Goal: Transaction & Acquisition: Purchase product/service

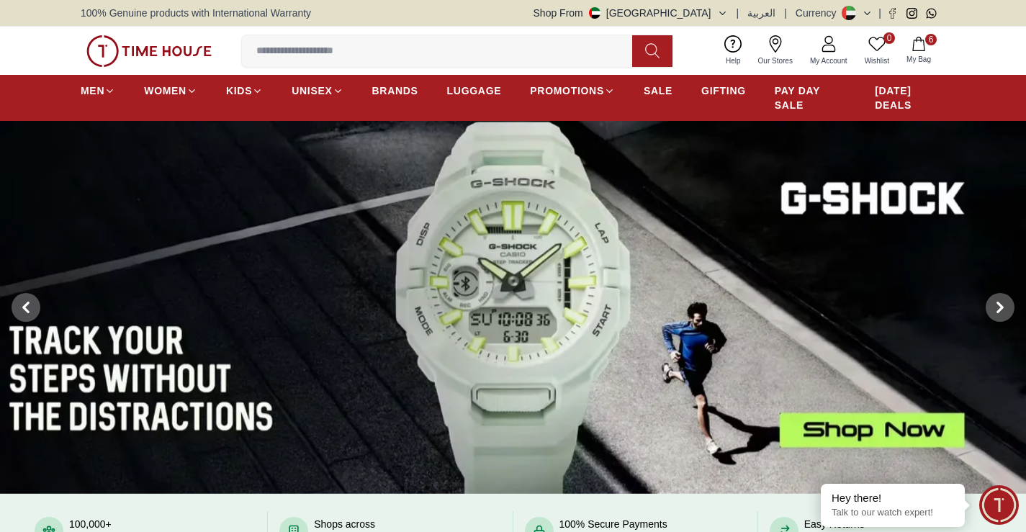
click at [827, 59] on span "My Account" at bounding box center [828, 60] width 49 height 11
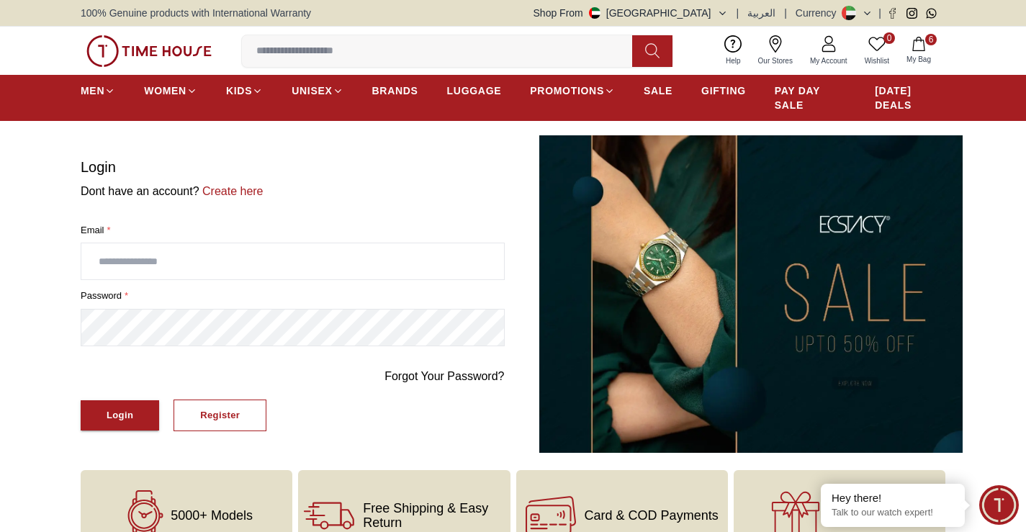
click at [918, 47] on icon "button" at bounding box center [918, 44] width 14 height 14
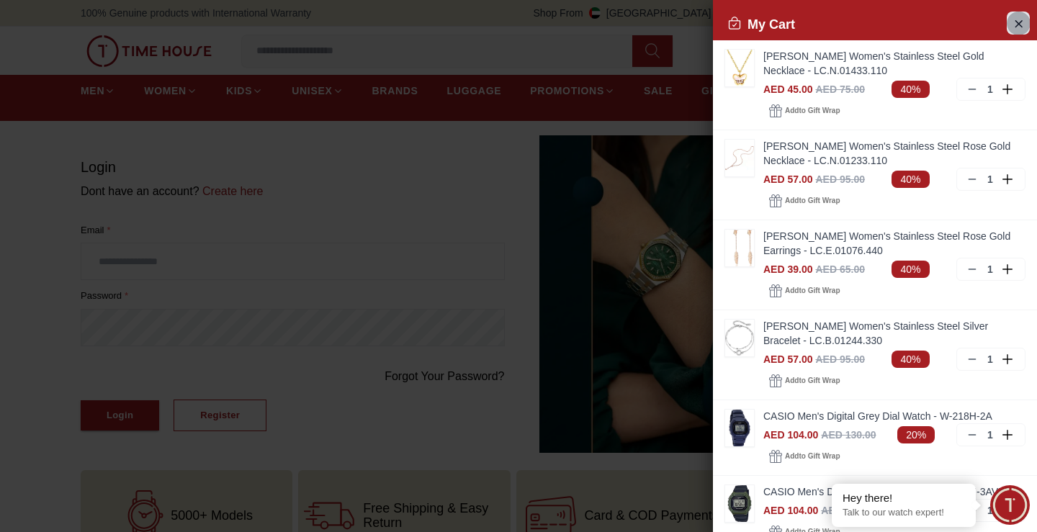
click at [1012, 19] on icon "Close Account" at bounding box center [1018, 23] width 12 height 18
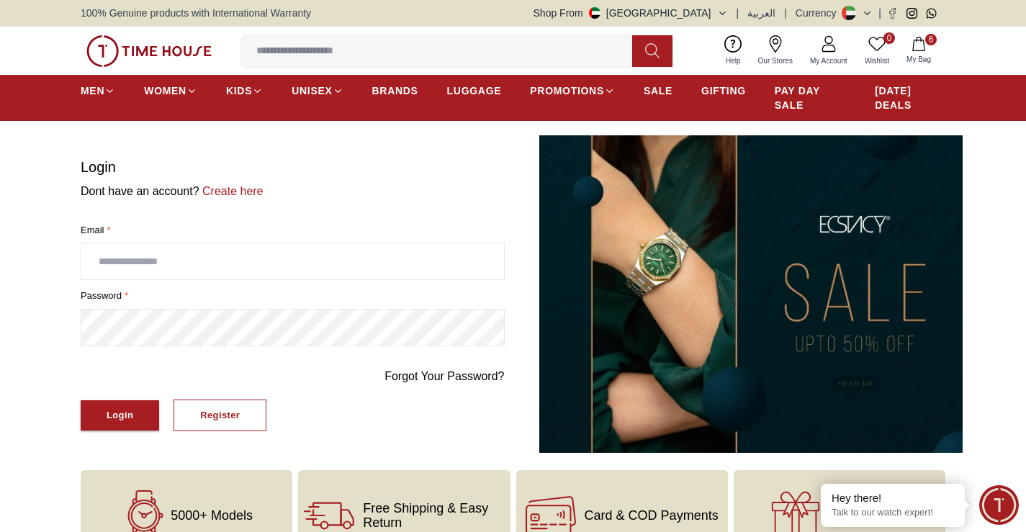
click at [825, 47] on icon at bounding box center [828, 43] width 17 height 17
click at [194, 261] on input "text" at bounding box center [292, 261] width 423 height 36
type input "**********"
click at [125, 413] on div "Login" at bounding box center [120, 416] width 27 height 17
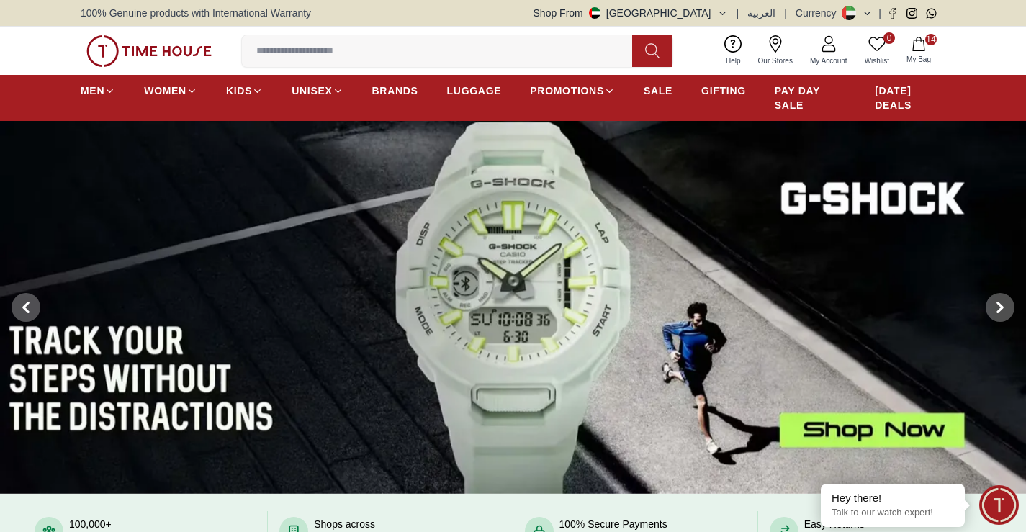
click at [919, 50] on icon "button" at bounding box center [918, 44] width 14 height 14
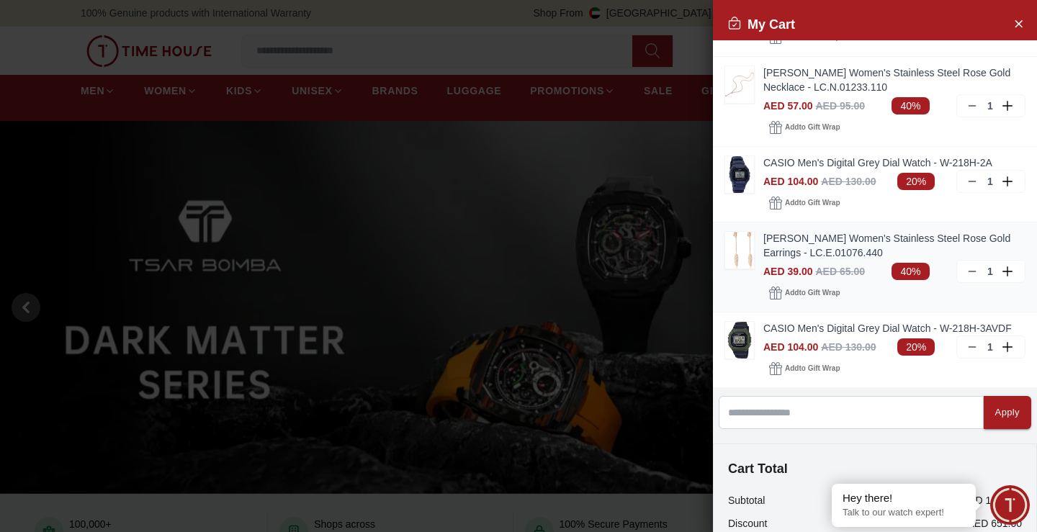
scroll to position [822, 0]
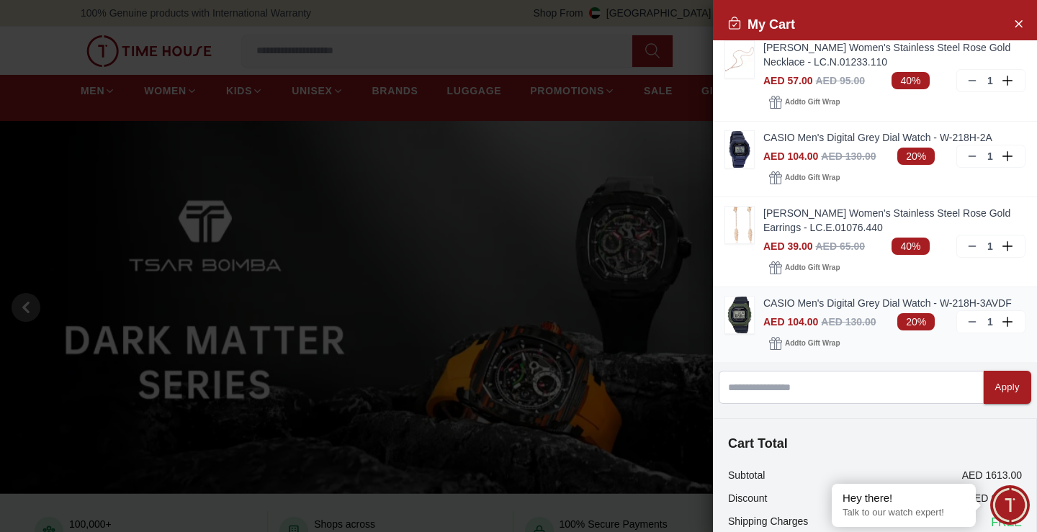
click at [966, 328] on icon at bounding box center [972, 322] width 12 height 12
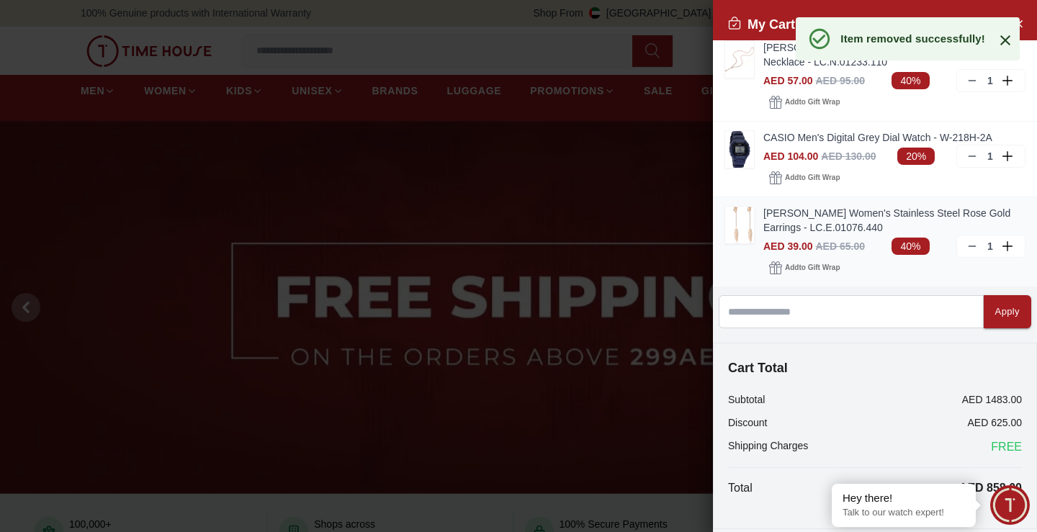
scroll to position [750, 0]
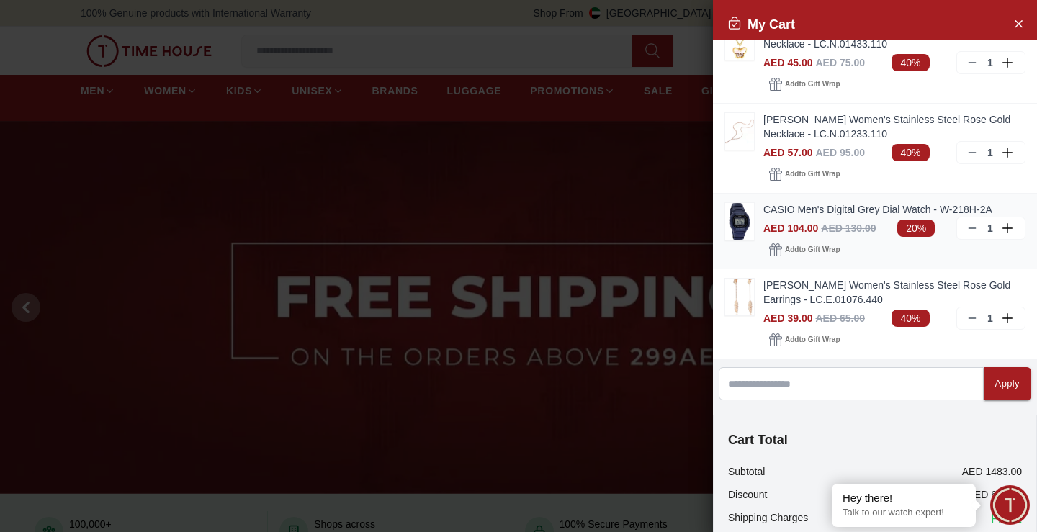
click at [966, 234] on icon at bounding box center [972, 228] width 12 height 12
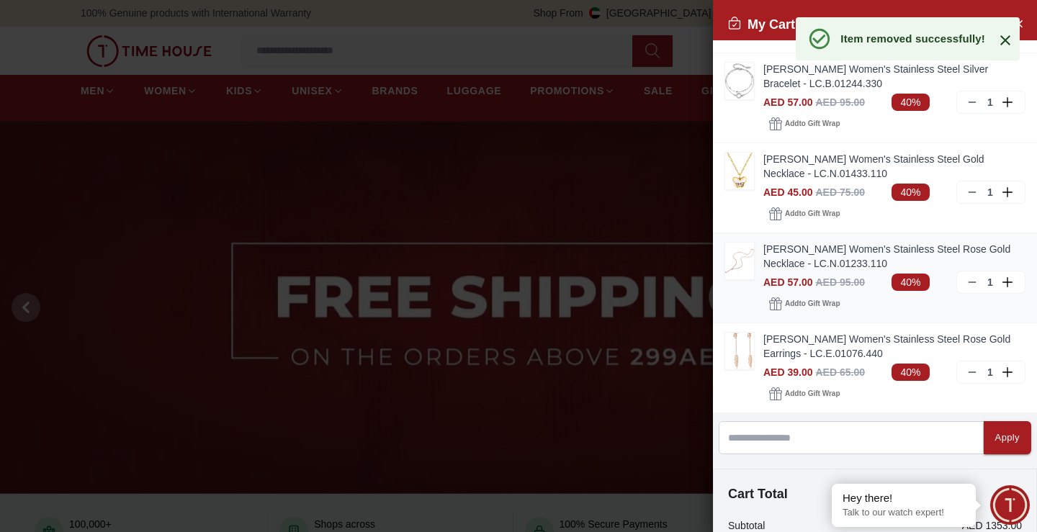
scroll to position [606, 0]
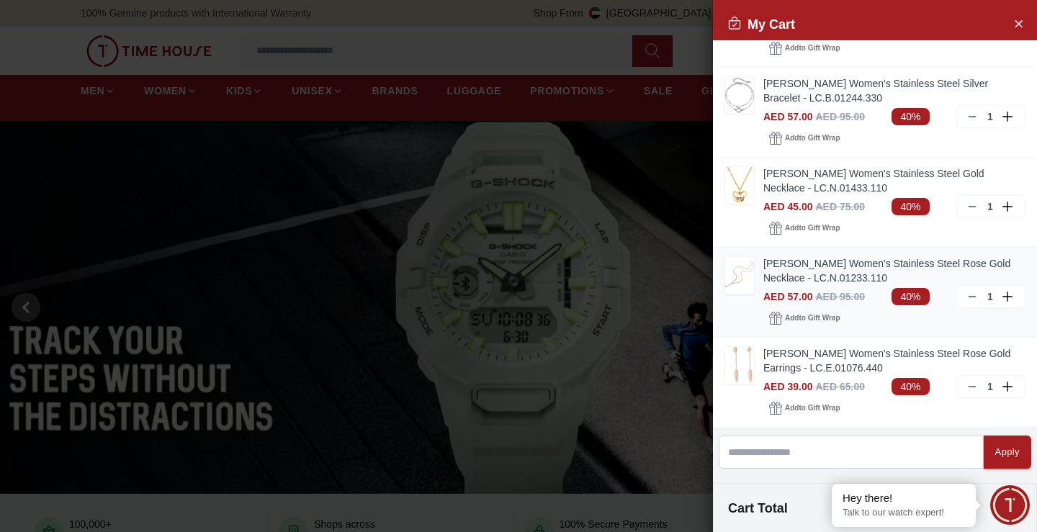
click at [966, 302] on icon at bounding box center [972, 297] width 12 height 12
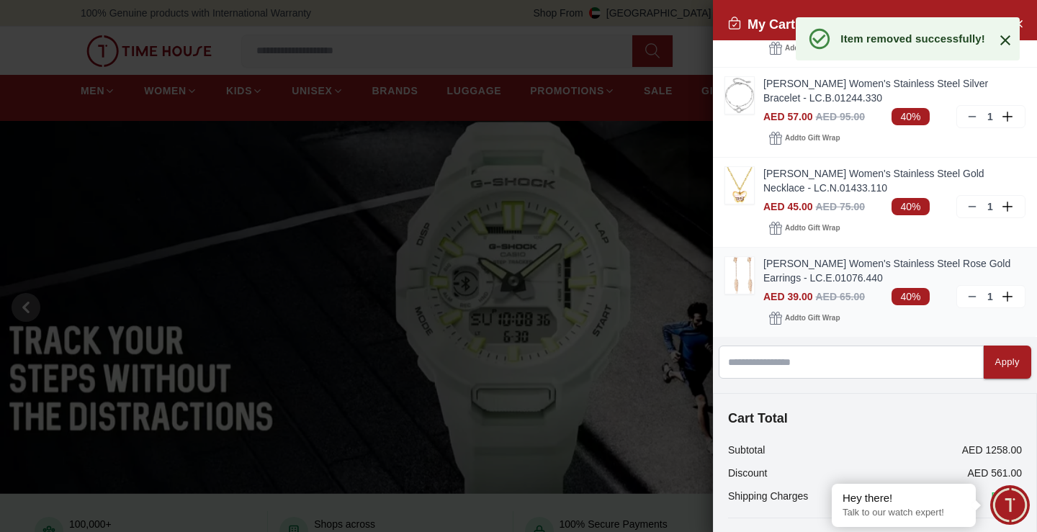
scroll to position [534, 0]
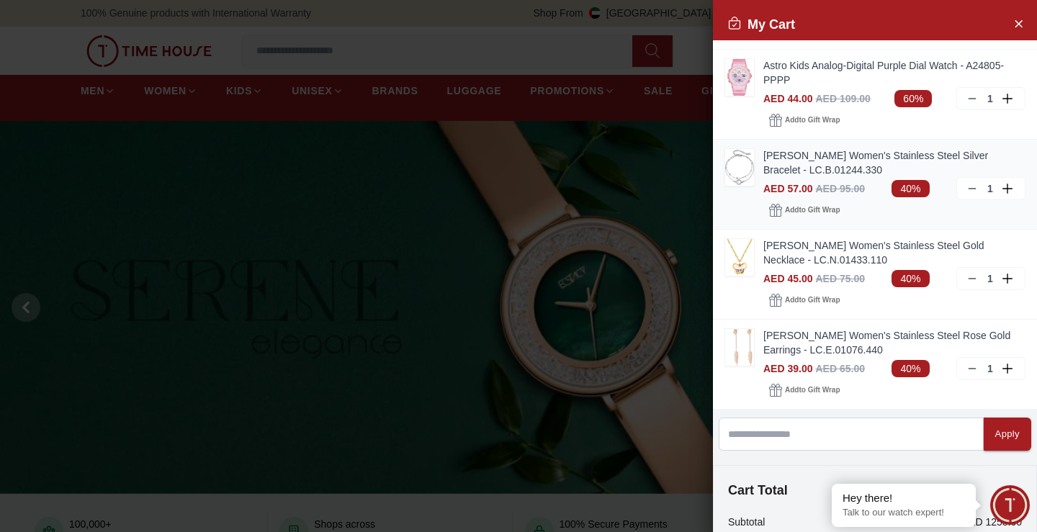
click at [966, 194] on icon at bounding box center [972, 189] width 12 height 12
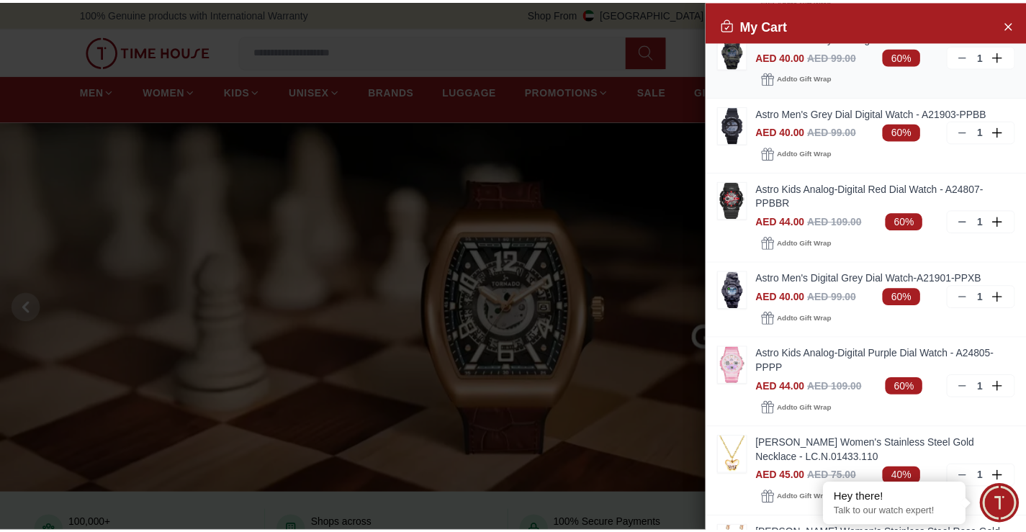
scroll to position [174, 0]
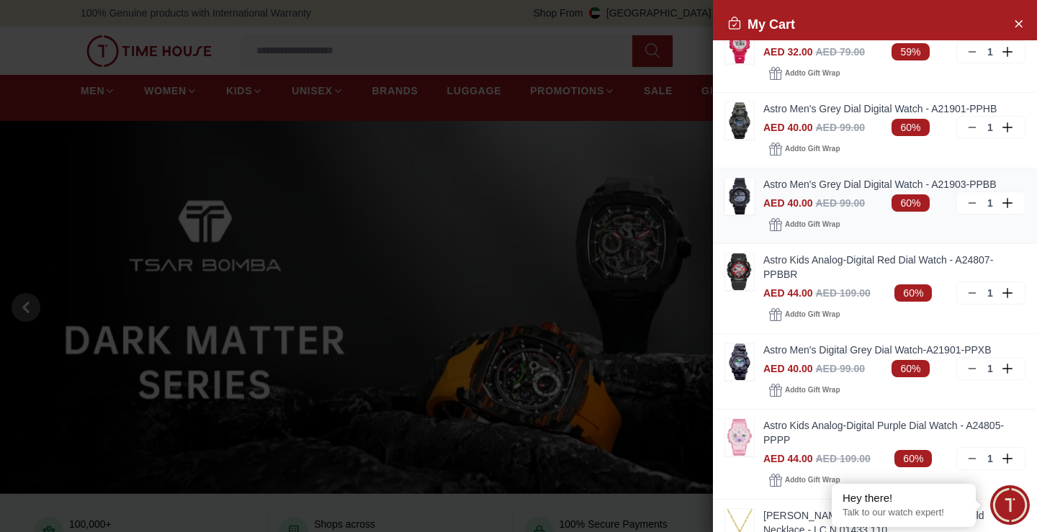
click at [736, 238] on div "Astro Men's Grey Dial Digital Watch - A21903-PPBB AED 40.00 AED 99.00 60% 1 Add…" at bounding box center [875, 206] width 324 height 76
click at [739, 207] on img at bounding box center [739, 196] width 29 height 37
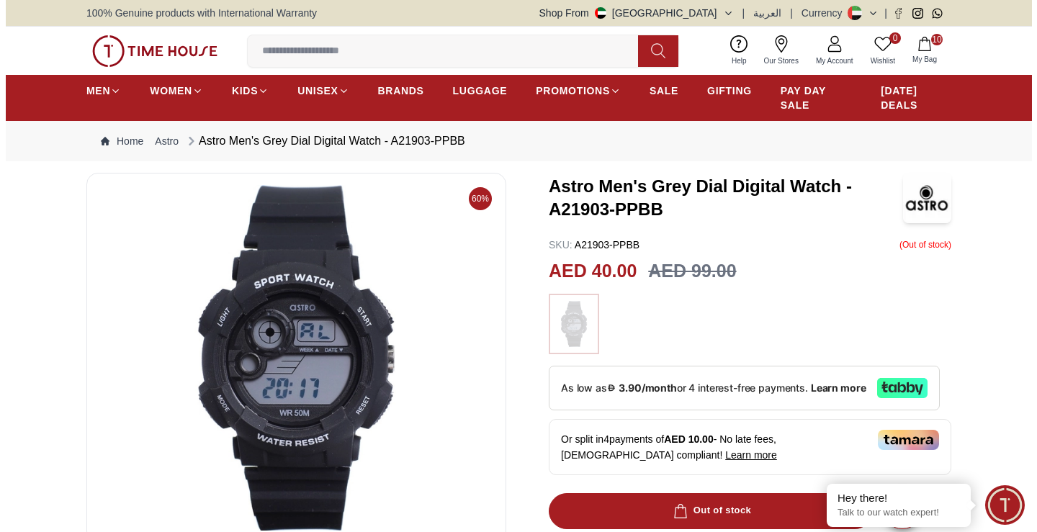
scroll to position [72, 0]
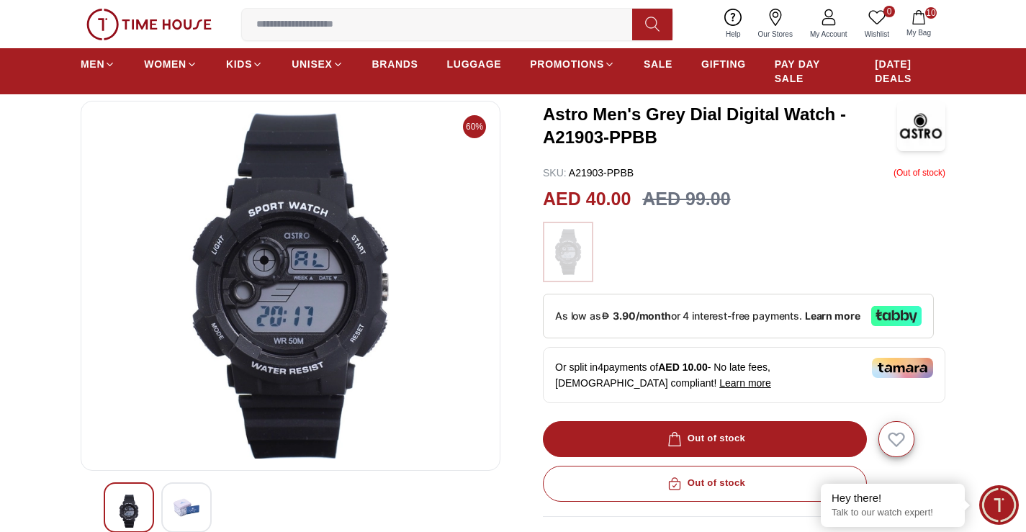
click at [924, 25] on button "10 My Bag" at bounding box center [919, 24] width 42 height 34
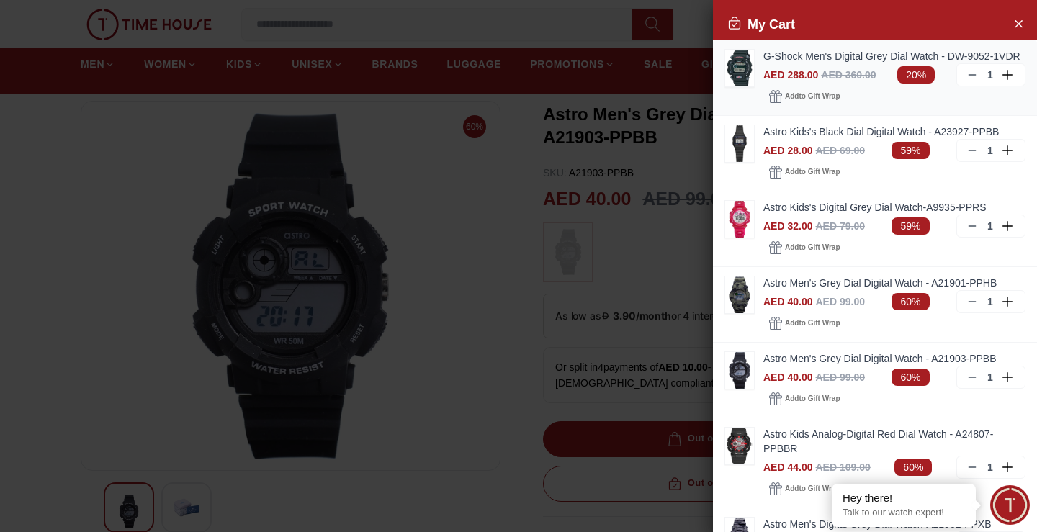
click at [966, 81] on icon at bounding box center [972, 75] width 12 height 12
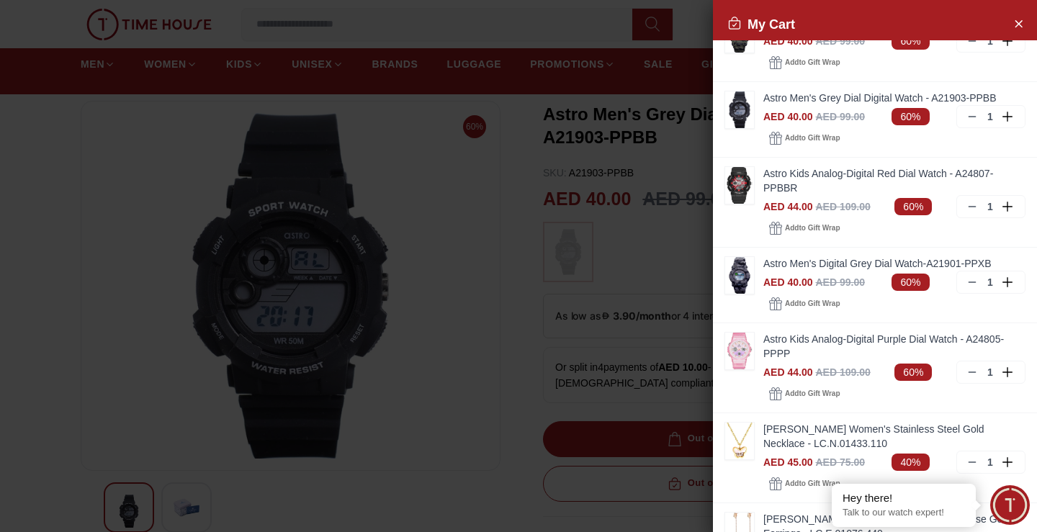
scroll to position [0, 0]
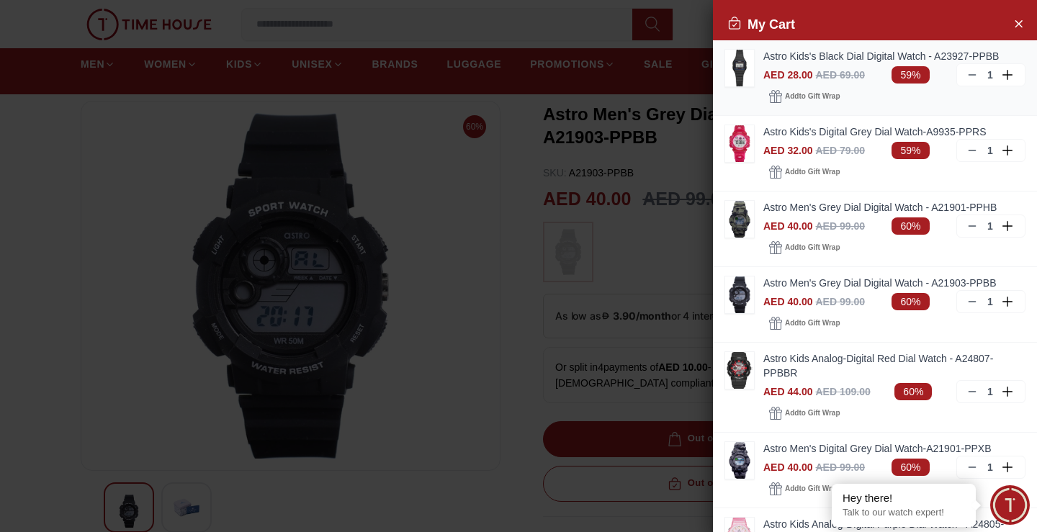
click at [739, 64] on img at bounding box center [739, 68] width 29 height 37
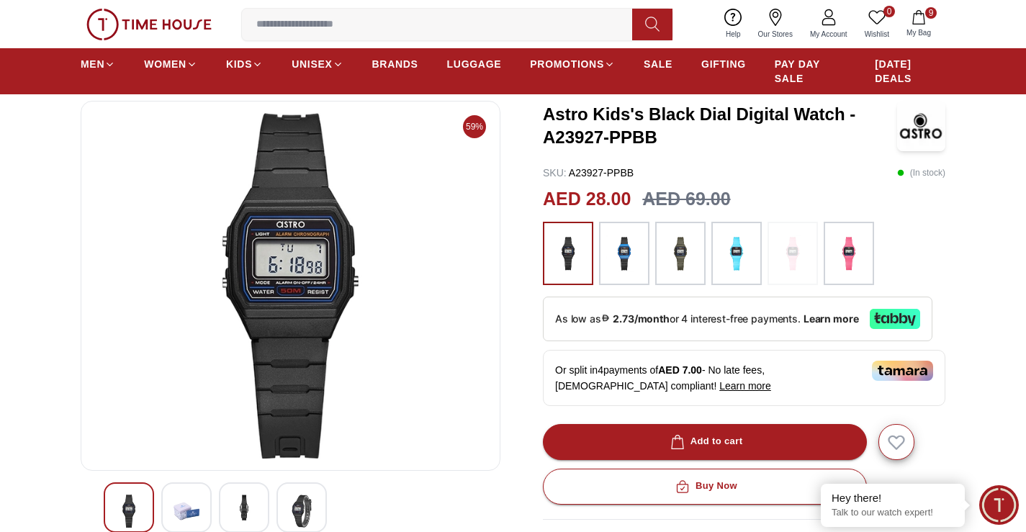
click at [917, 21] on icon "button" at bounding box center [918, 17] width 14 height 14
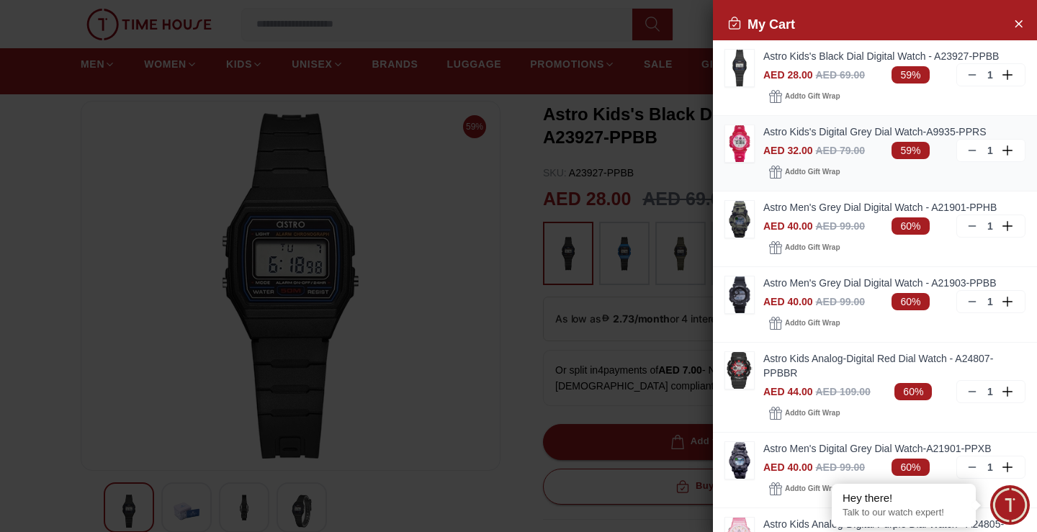
click at [742, 139] on img at bounding box center [739, 143] width 29 height 37
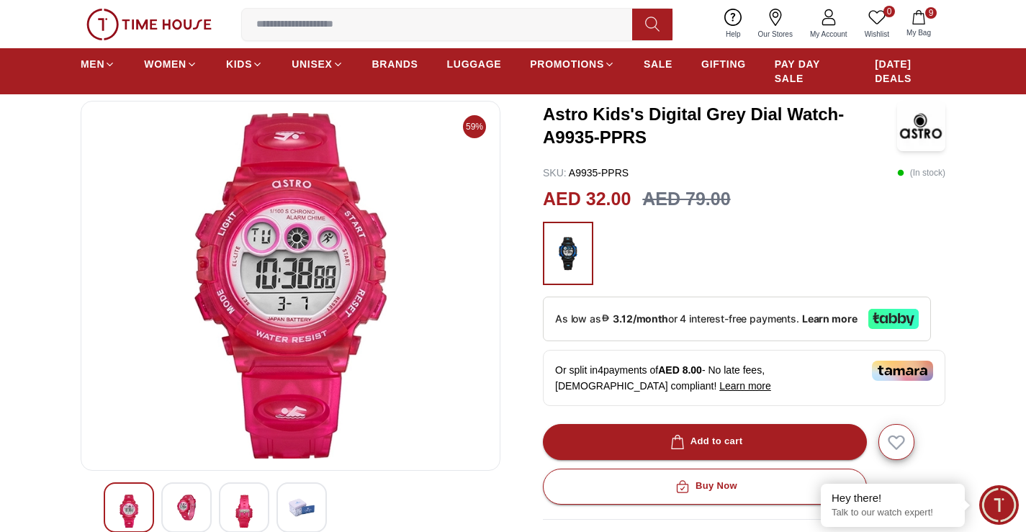
click at [922, 22] on icon "button" at bounding box center [918, 17] width 14 height 14
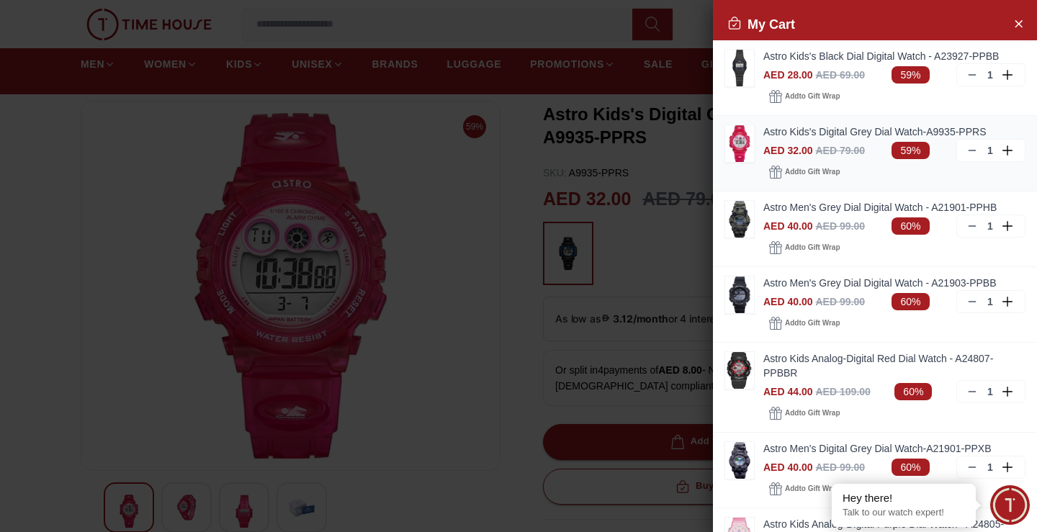
click at [1002, 150] on icon at bounding box center [1007, 150] width 10 height 1
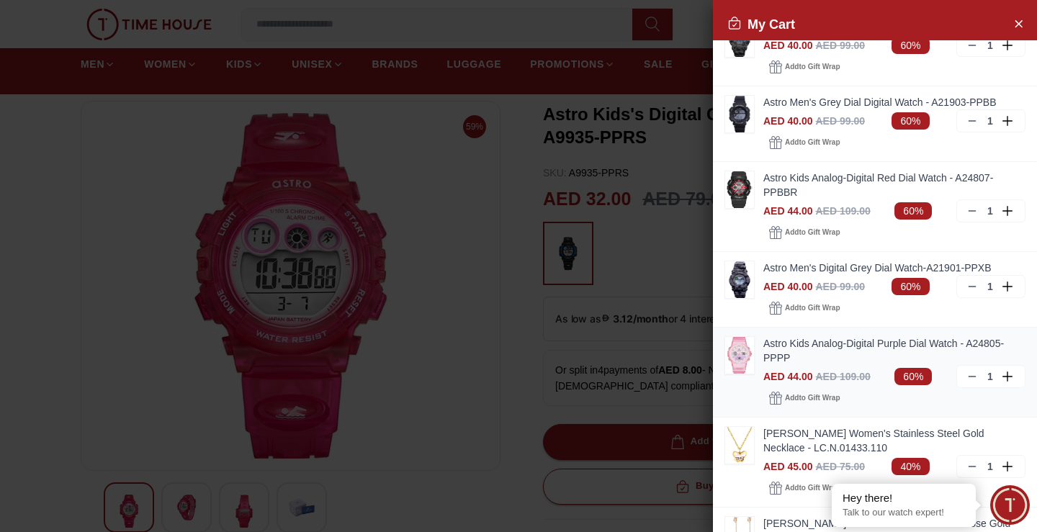
scroll to position [216, 0]
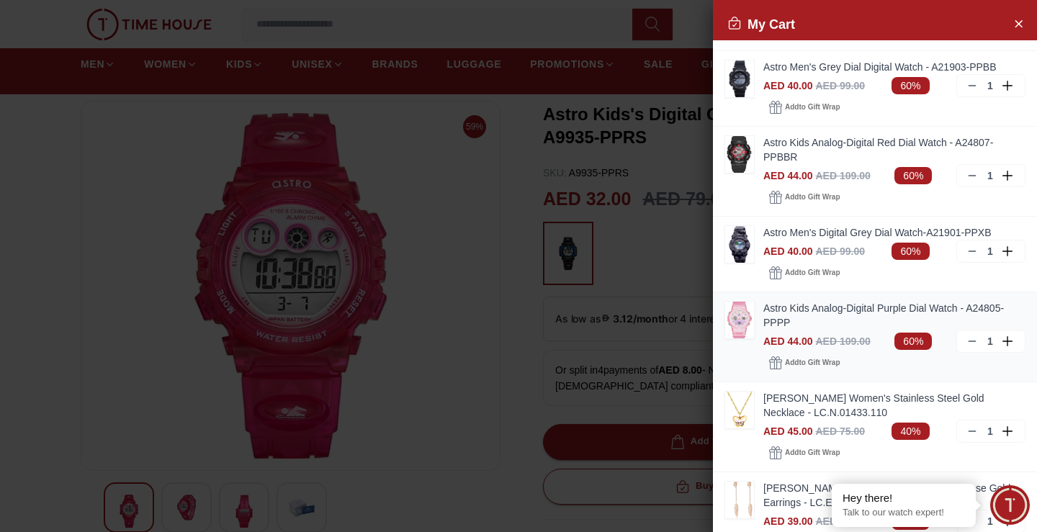
click at [744, 315] on img at bounding box center [739, 320] width 29 height 37
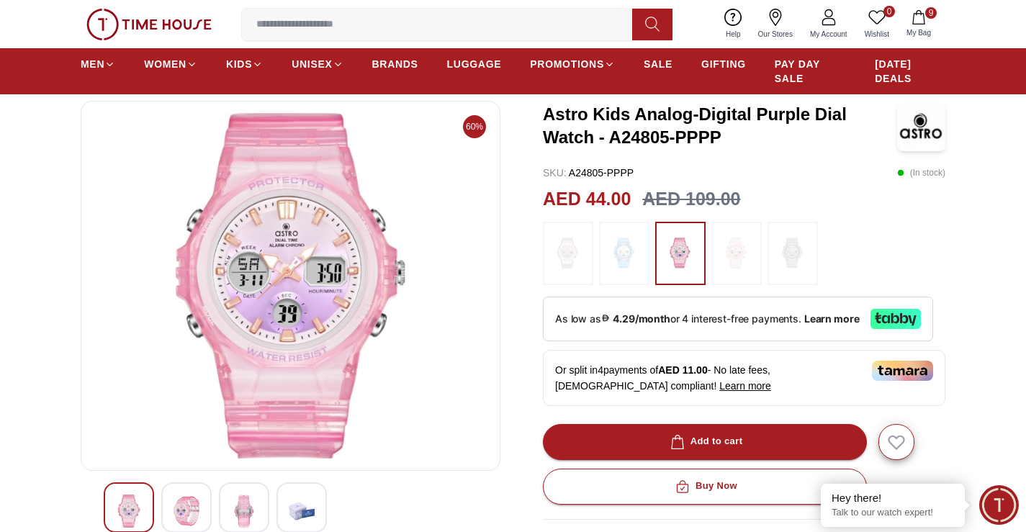
click at [922, 27] on span "My Bag" at bounding box center [919, 32] width 36 height 11
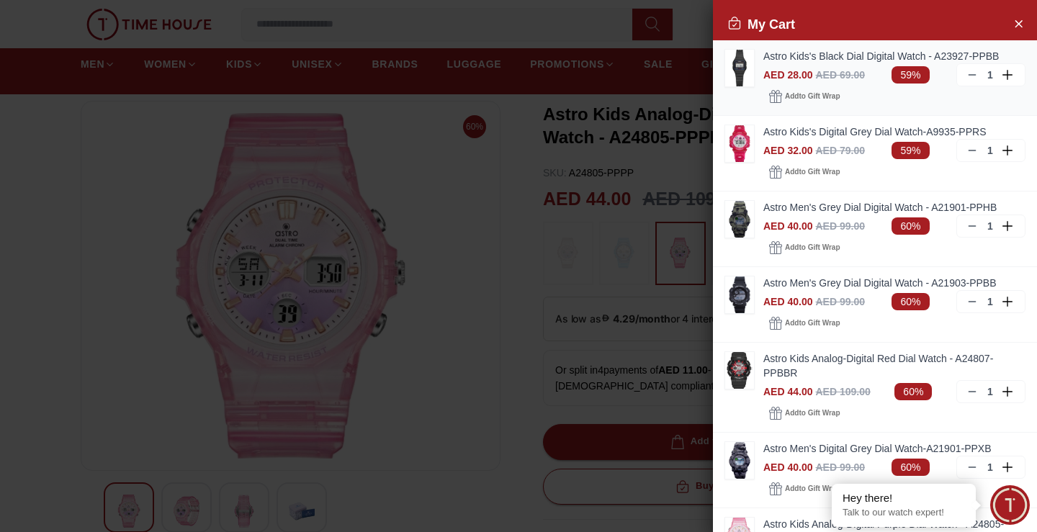
click at [968, 75] on line at bounding box center [971, 75] width 6 height 0
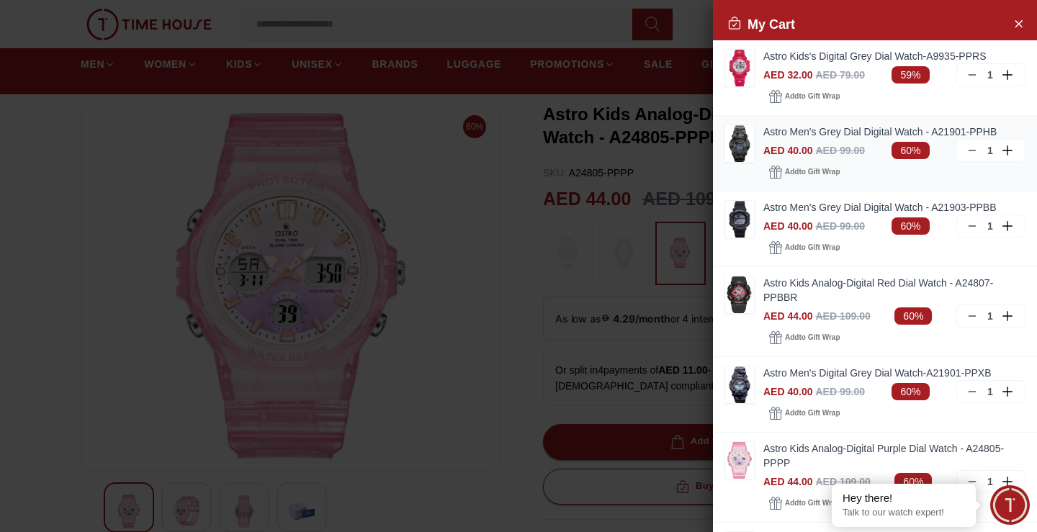
click at [740, 148] on img at bounding box center [739, 143] width 29 height 37
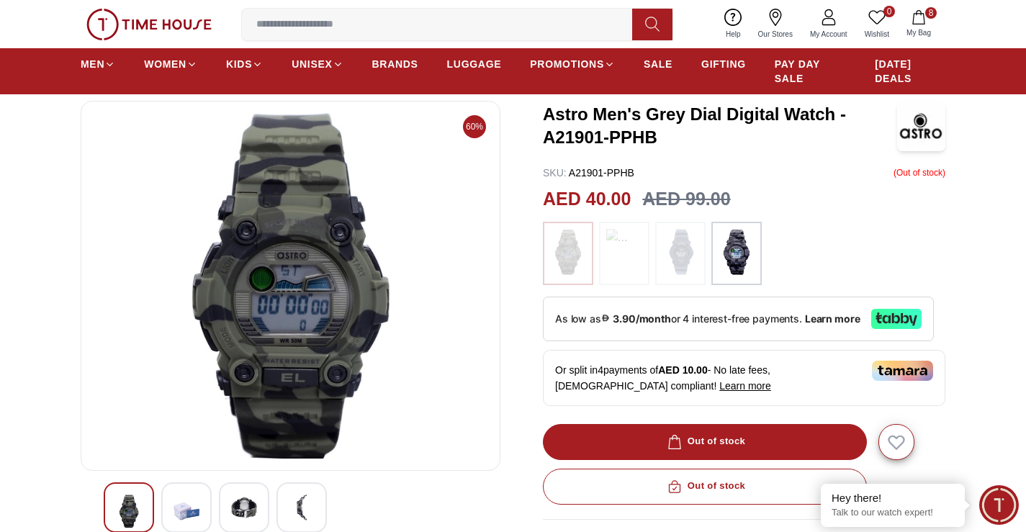
click at [737, 245] on img at bounding box center [737, 252] width 36 height 46
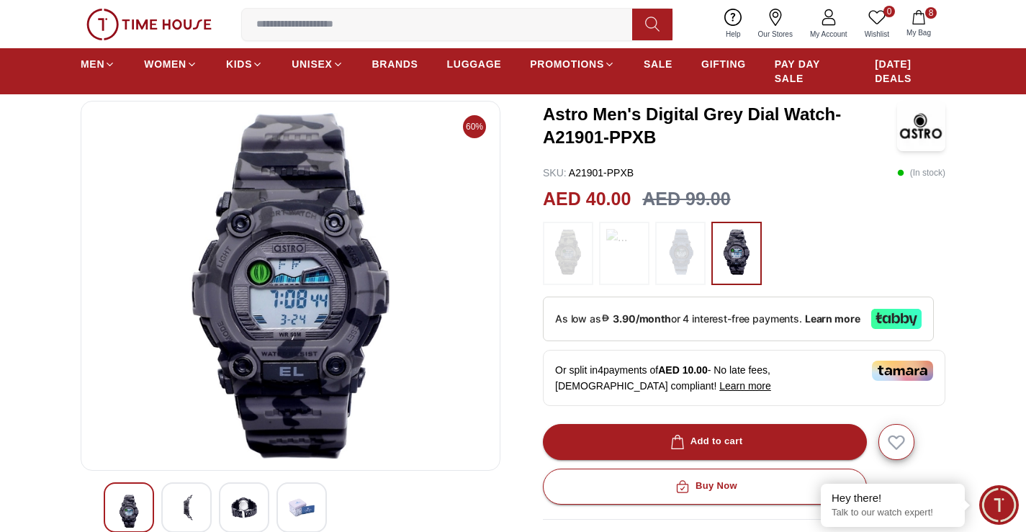
click at [910, 26] on button "8 My Bag" at bounding box center [919, 24] width 42 height 34
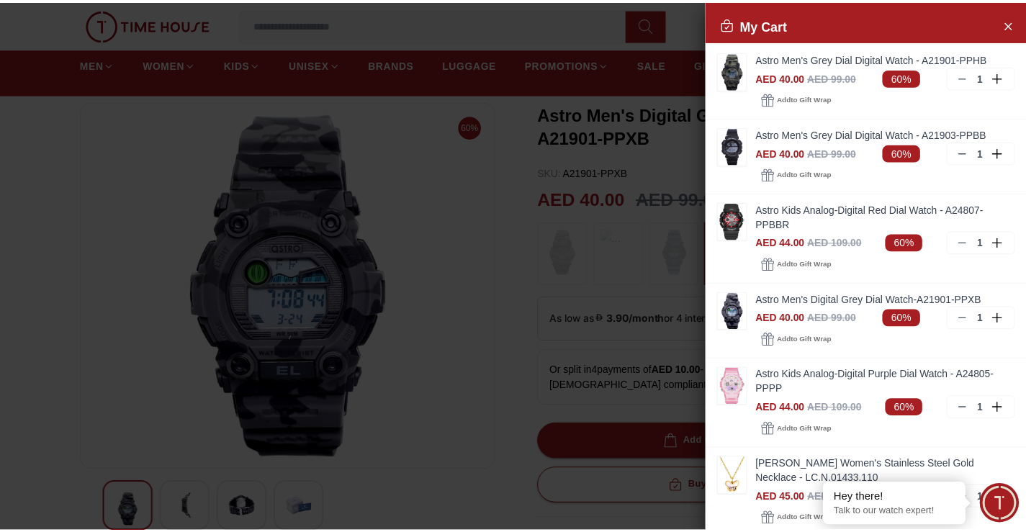
scroll to position [72, 0]
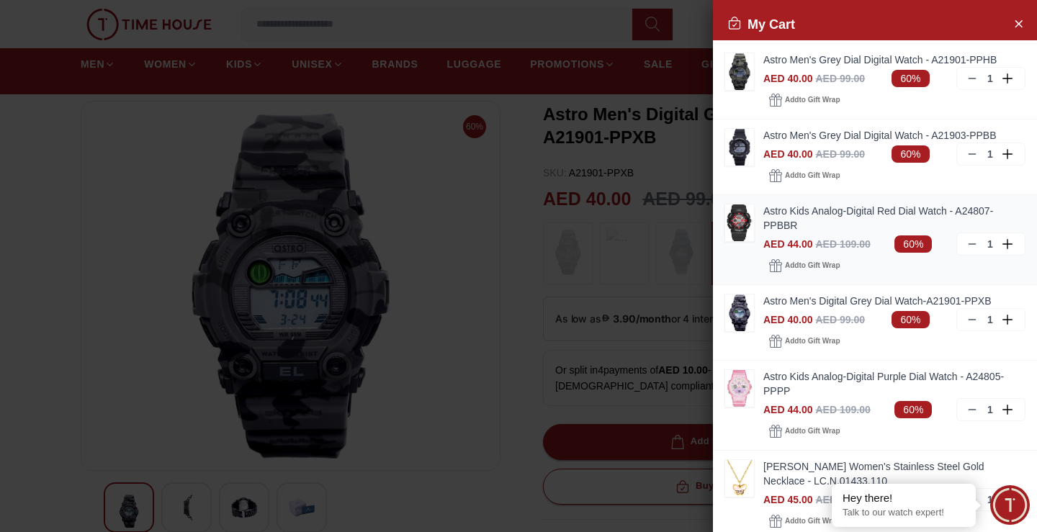
click at [741, 231] on img at bounding box center [739, 222] width 29 height 37
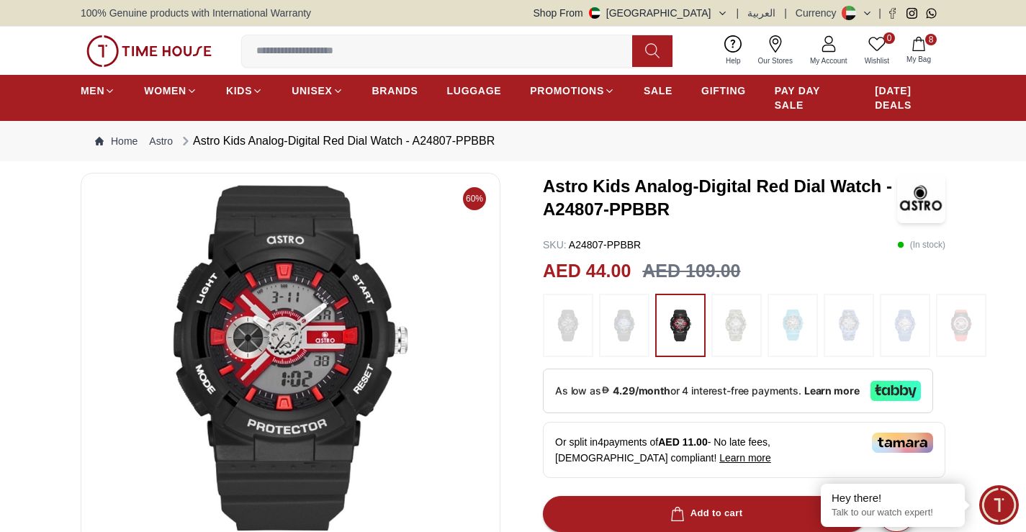
click at [917, 53] on button "8 My Bag" at bounding box center [919, 51] width 42 height 34
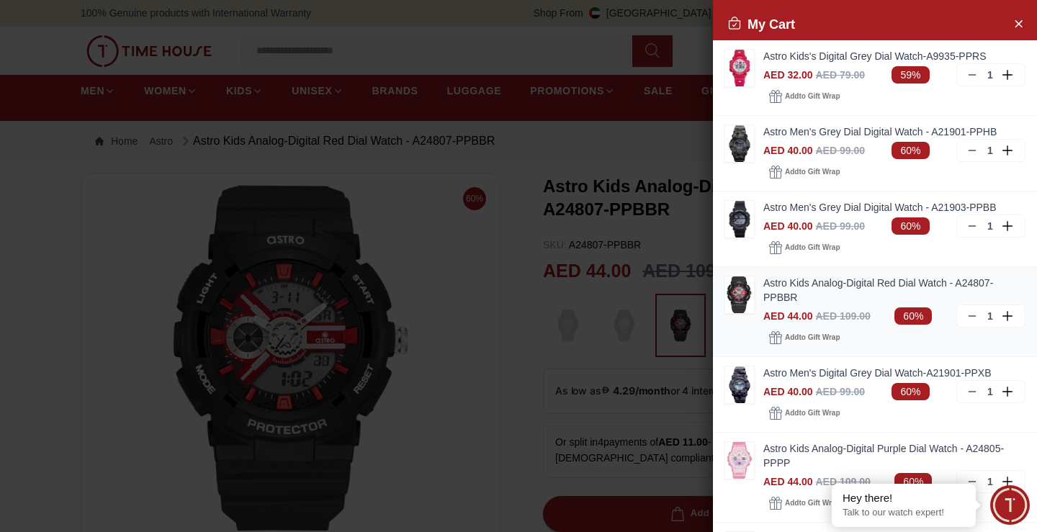
click at [1002, 318] on icon at bounding box center [1008, 316] width 13 height 10
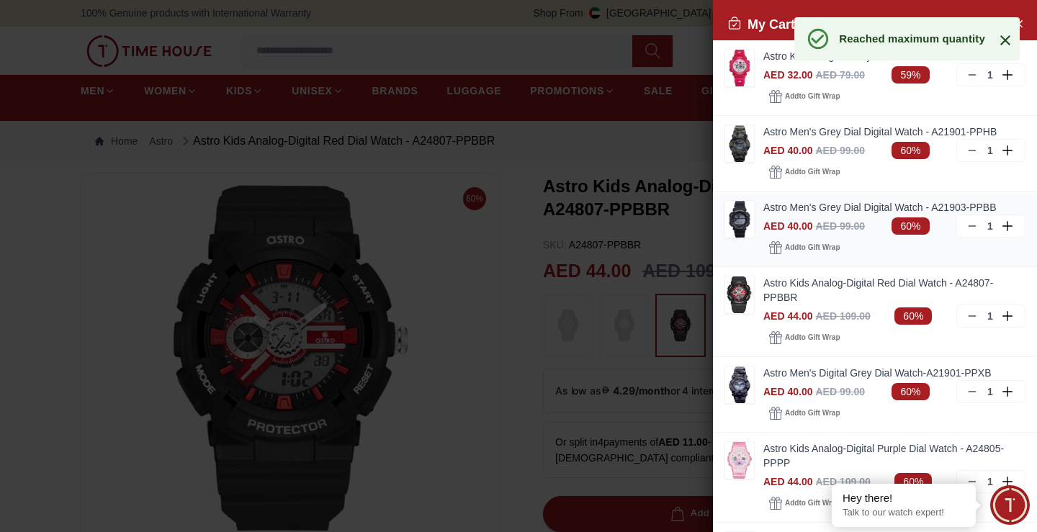
click at [1007, 225] on icon at bounding box center [1007, 226] width 1 height 10
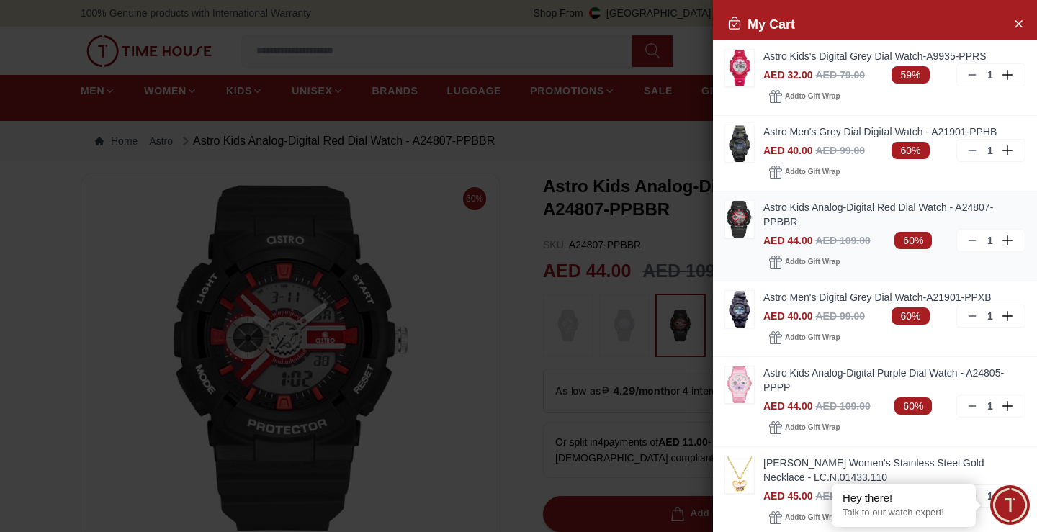
click at [989, 243] on div "1" at bounding box center [990, 240] width 69 height 23
click at [1002, 149] on icon at bounding box center [1008, 150] width 13 height 10
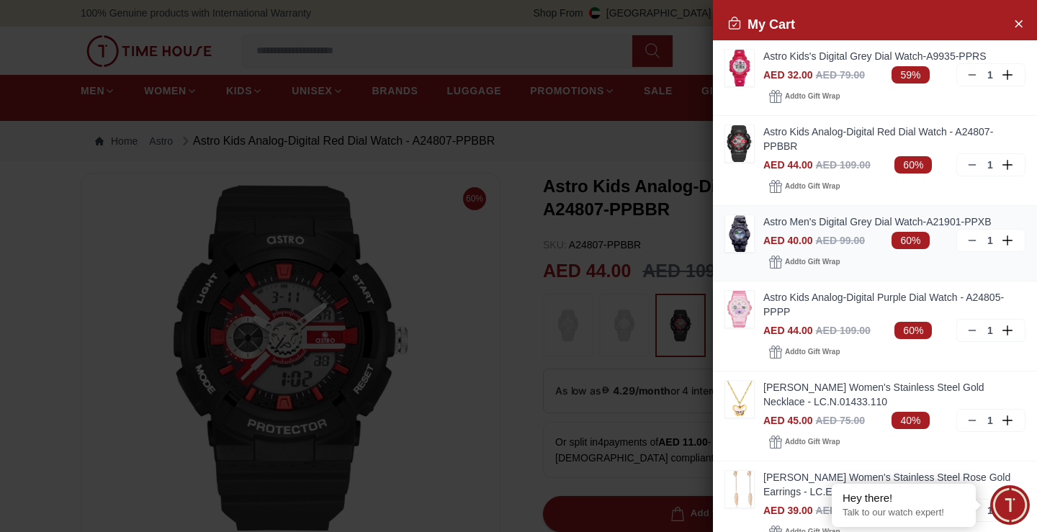
click at [1002, 239] on icon at bounding box center [1008, 240] width 13 height 10
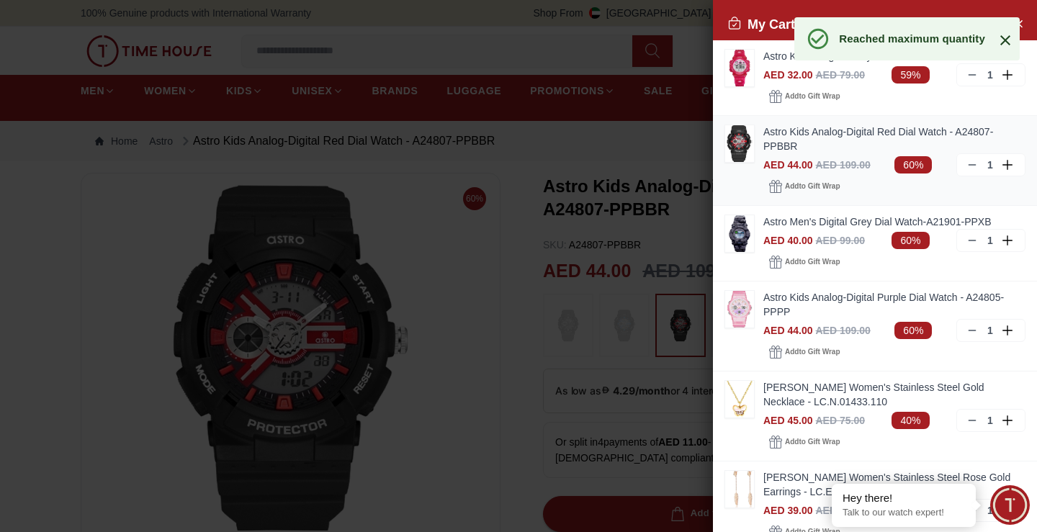
click at [1002, 163] on icon at bounding box center [1008, 165] width 13 height 10
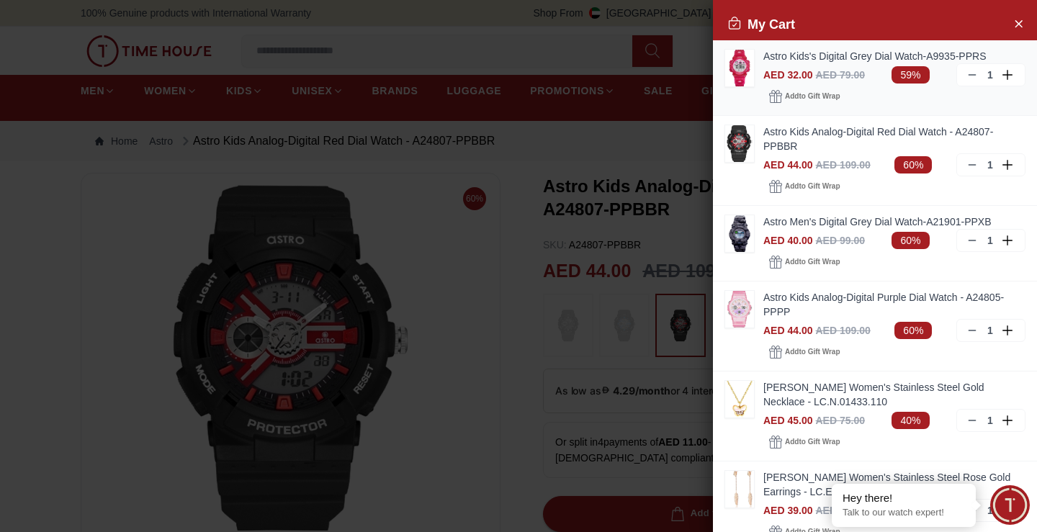
click at [1002, 74] on icon at bounding box center [1008, 75] width 13 height 10
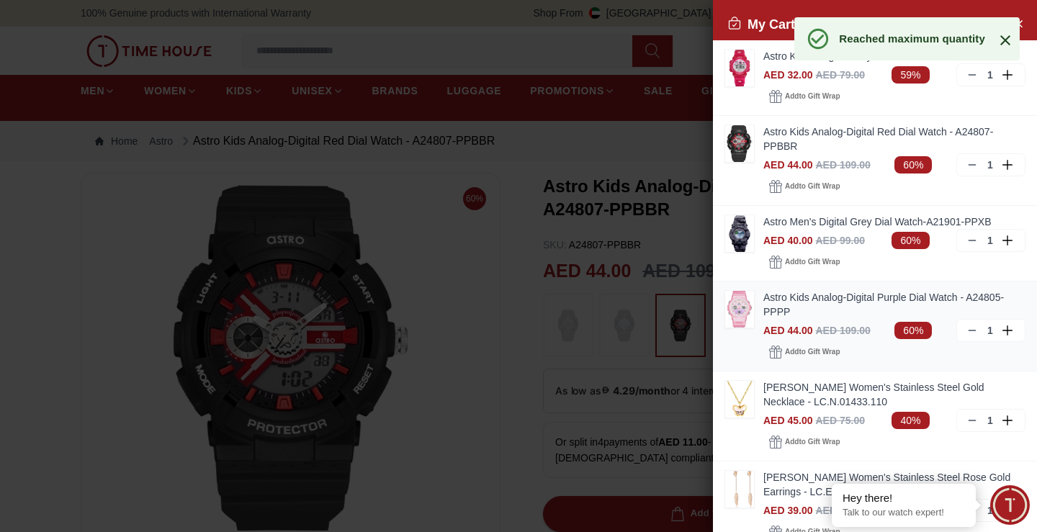
click at [1002, 332] on icon at bounding box center [1008, 330] width 13 height 10
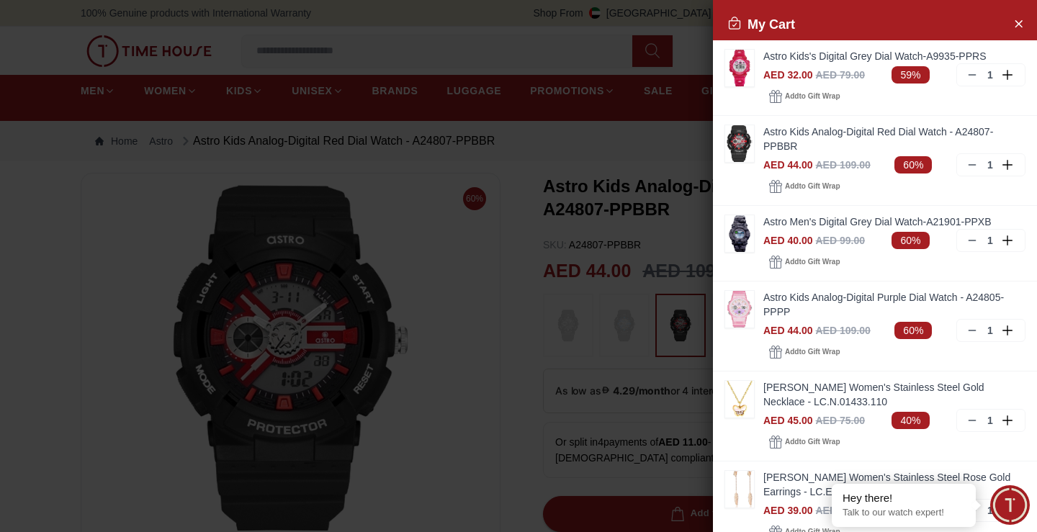
click at [471, 261] on div at bounding box center [518, 266] width 1037 height 532
click at [1012, 17] on icon "Close Account" at bounding box center [1018, 23] width 12 height 18
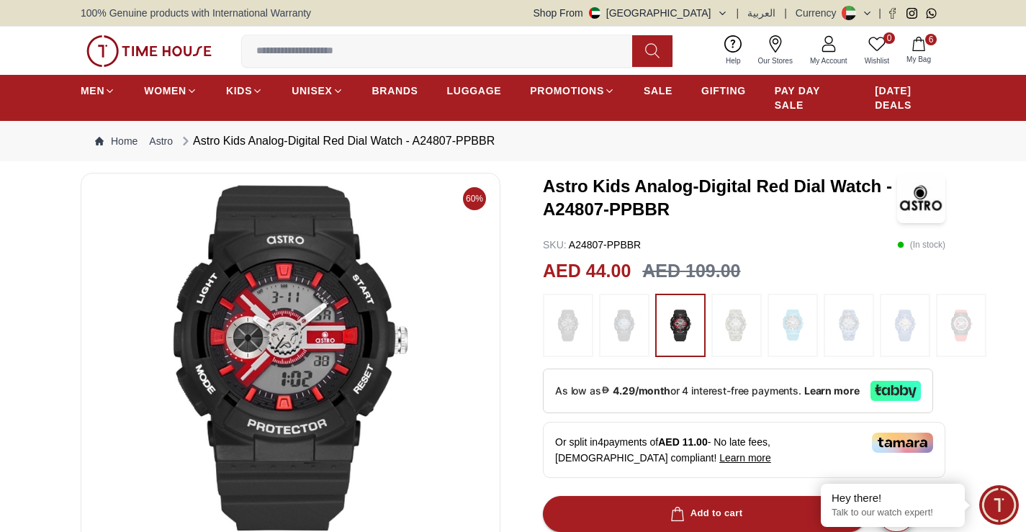
click at [922, 199] on img at bounding box center [921, 198] width 48 height 50
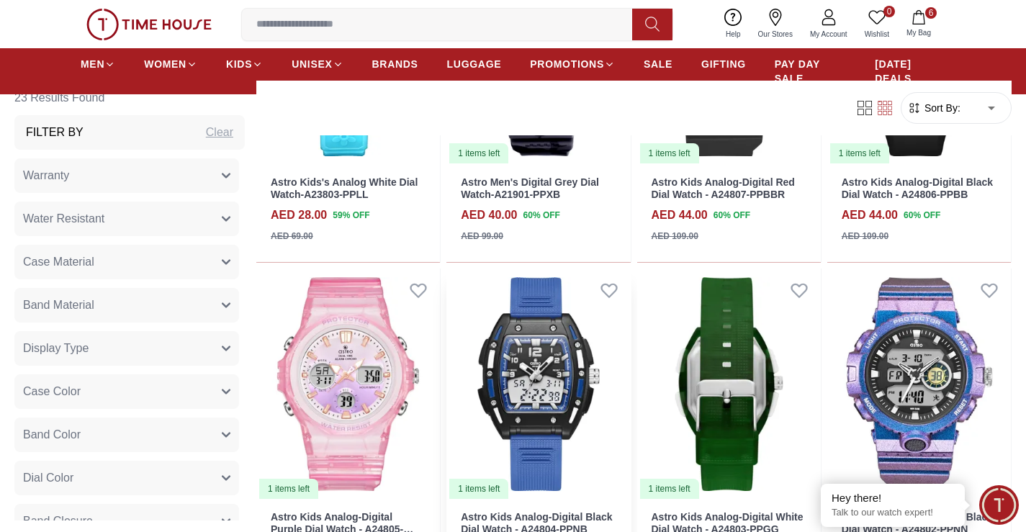
scroll to position [1944, 0]
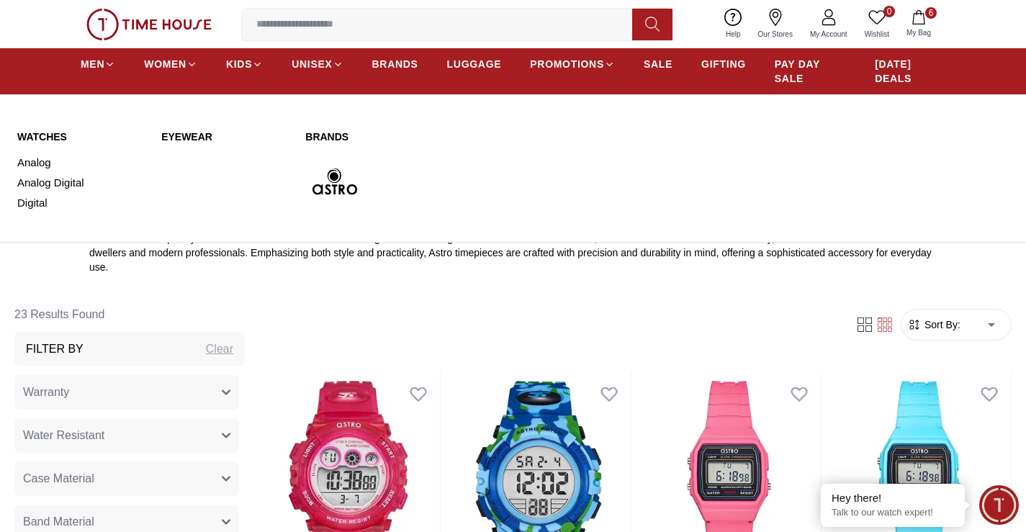
scroll to position [360, 0]
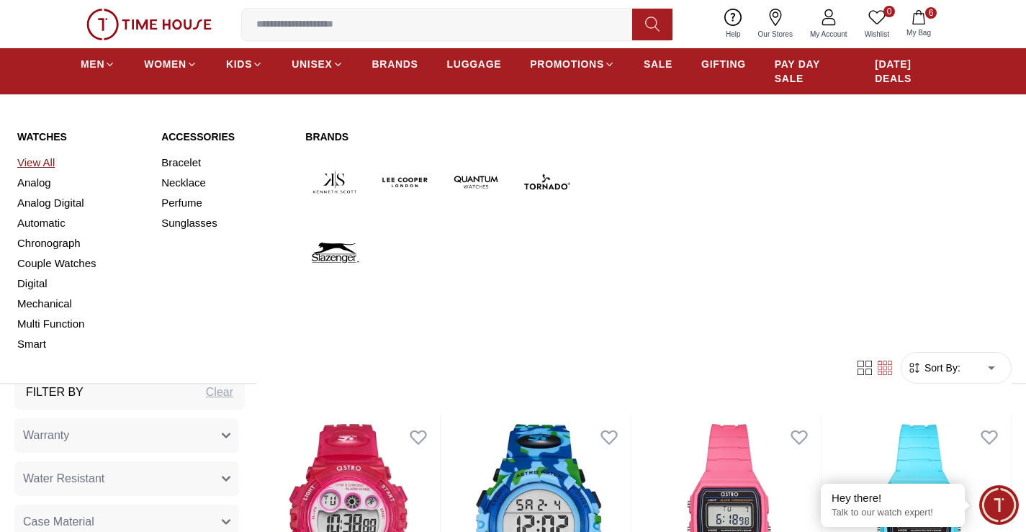
click at [39, 166] on link "View All" at bounding box center [80, 163] width 127 height 20
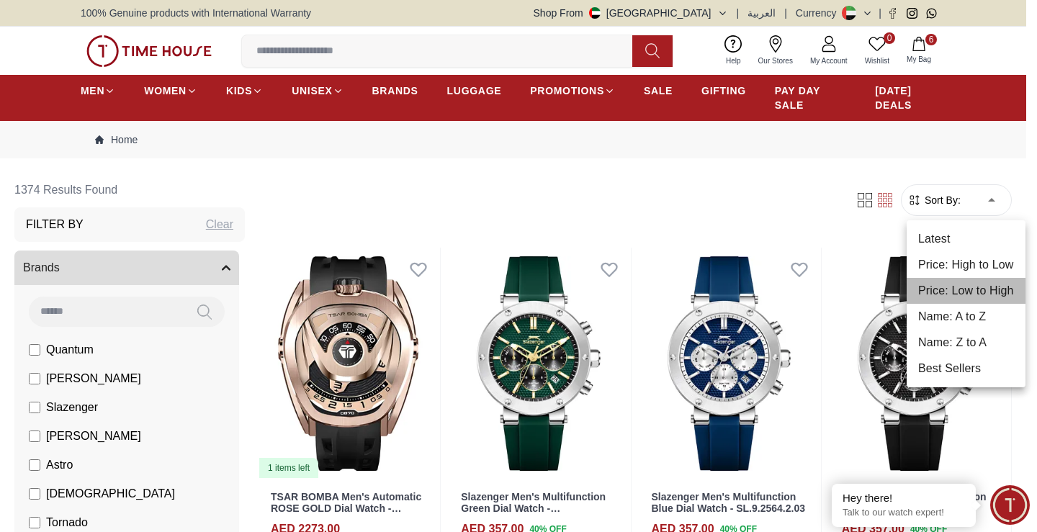
click at [942, 287] on li "Price: Low to High" at bounding box center [965, 291] width 119 height 26
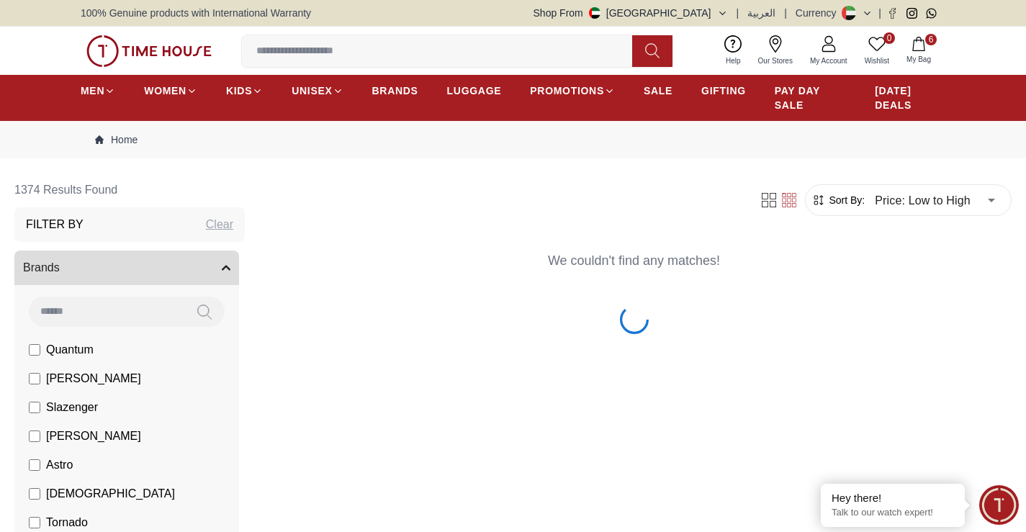
type input "*"
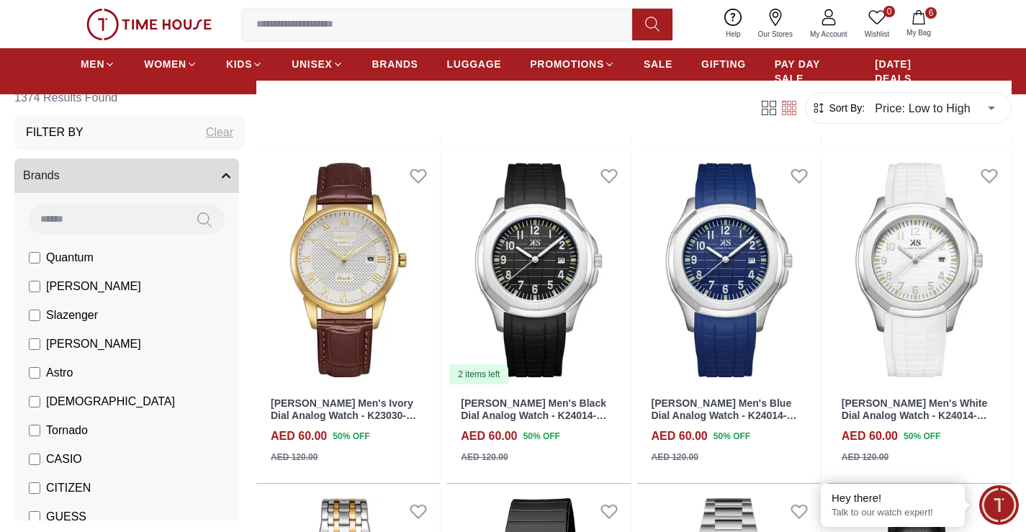
scroll to position [1368, 0]
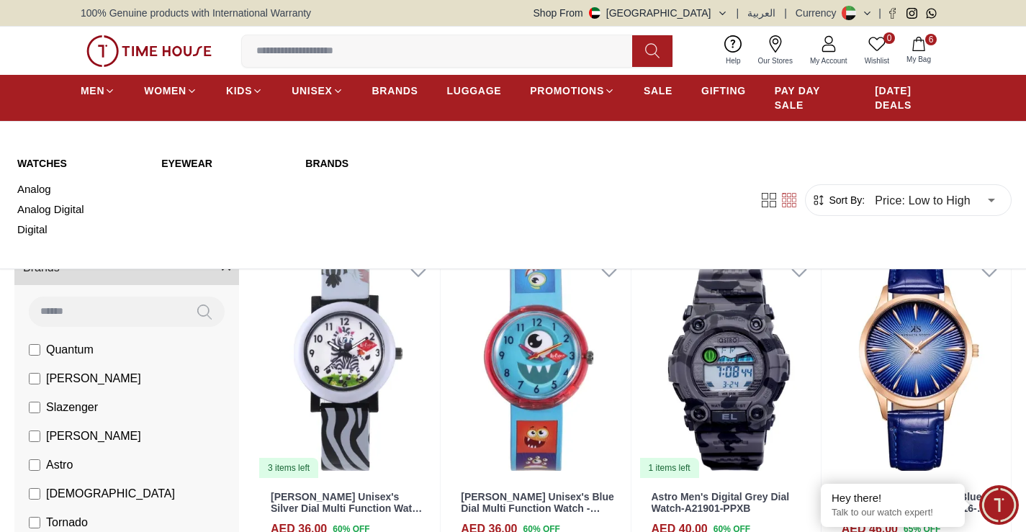
click at [44, 166] on link "WATCHES" at bounding box center [80, 163] width 127 height 14
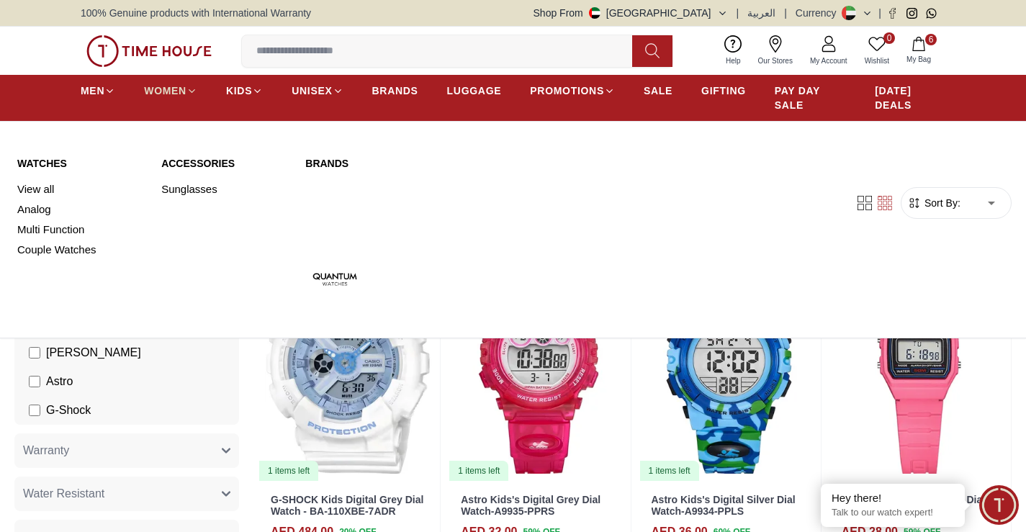
click at [189, 86] on icon at bounding box center [191, 91] width 11 height 11
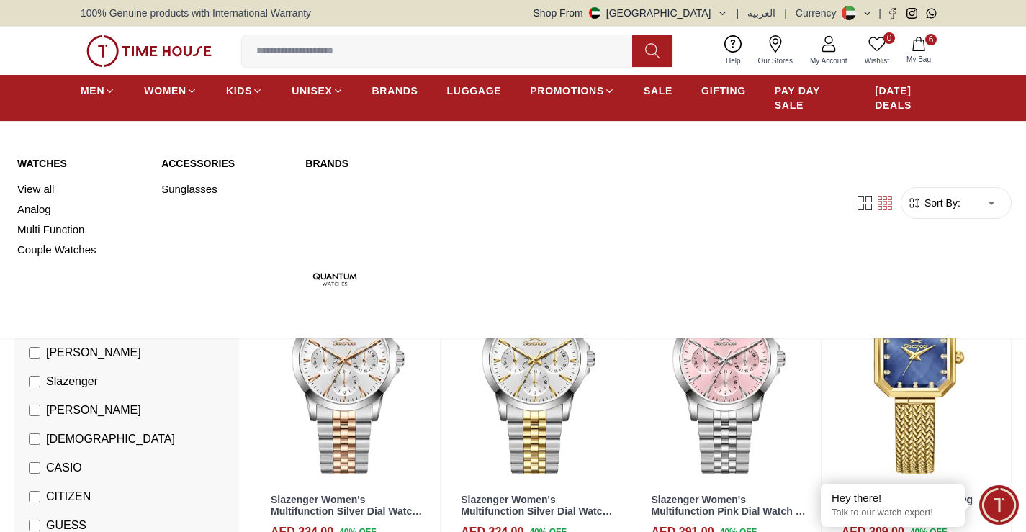
click at [43, 162] on link "Watches" at bounding box center [80, 163] width 127 height 14
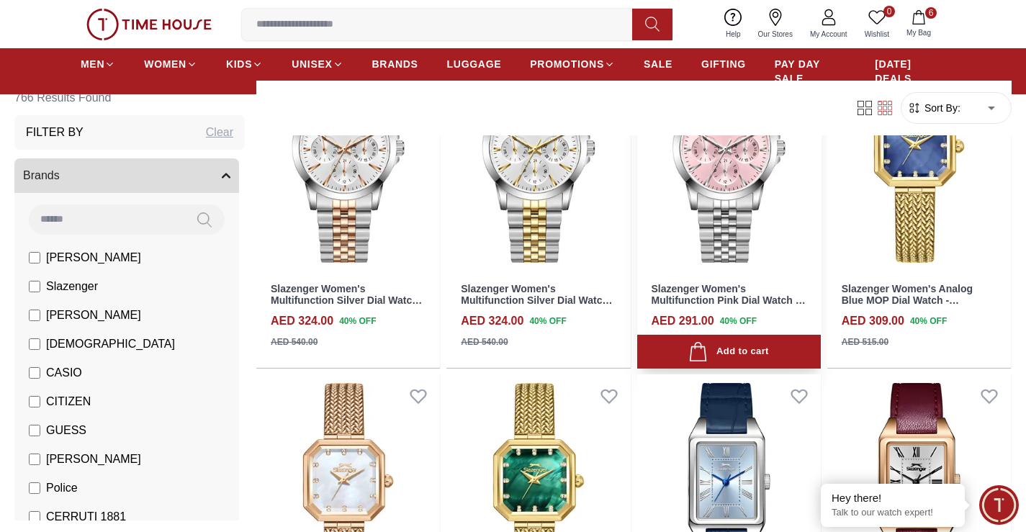
scroll to position [216, 0]
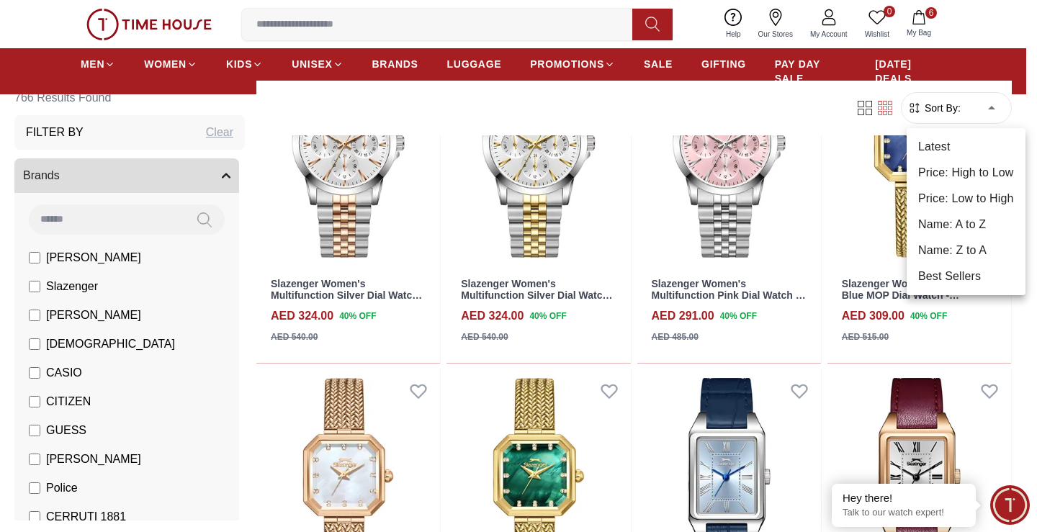
click at [951, 195] on li "Price: Low to High" at bounding box center [965, 199] width 119 height 26
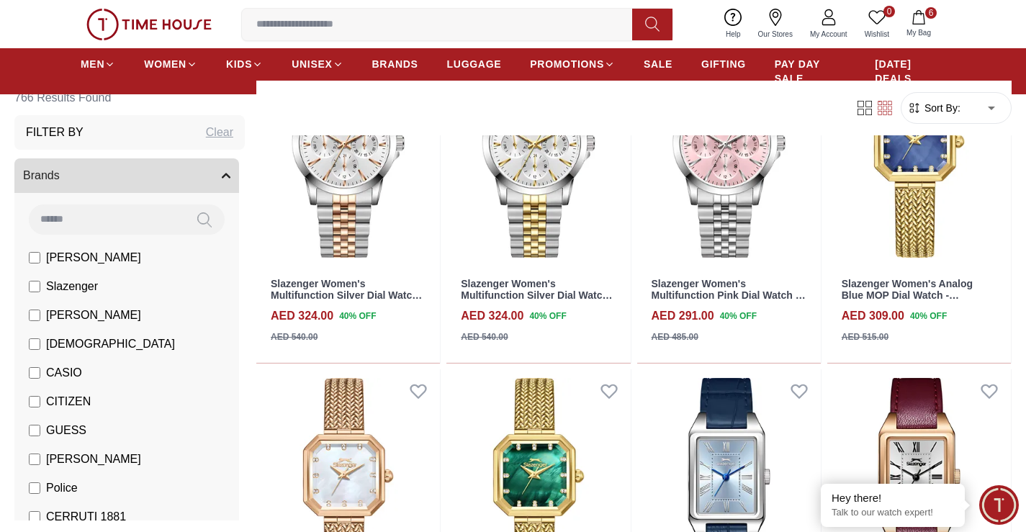
type input "*"
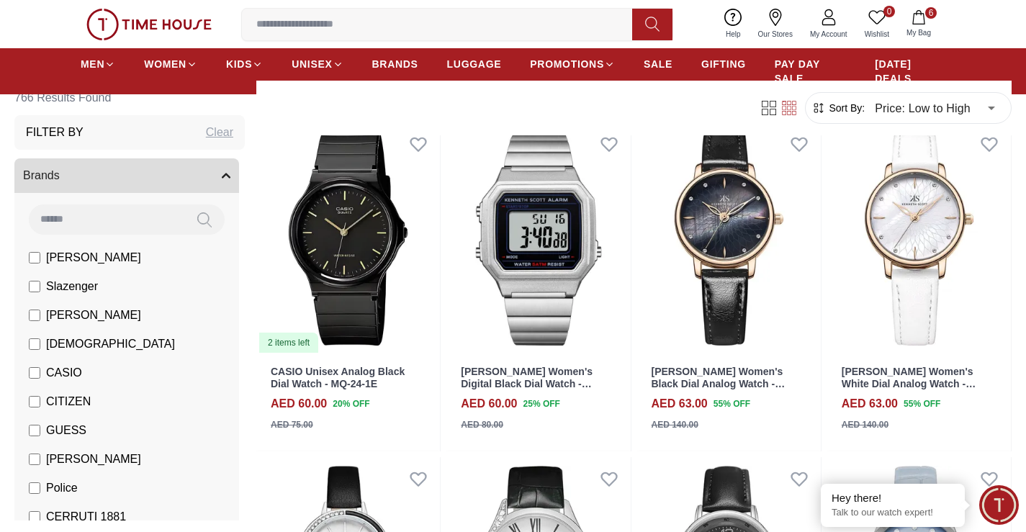
scroll to position [936, 0]
